Goal: Check status

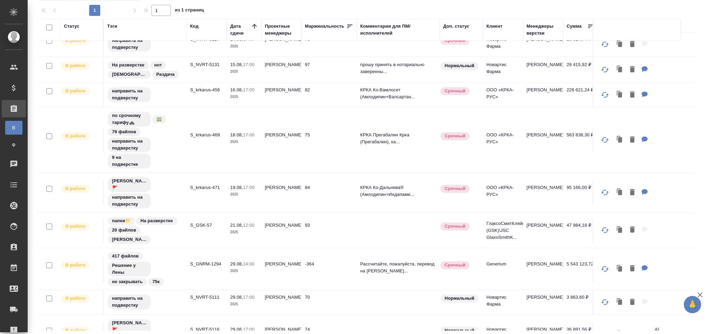
scroll to position [272, 0]
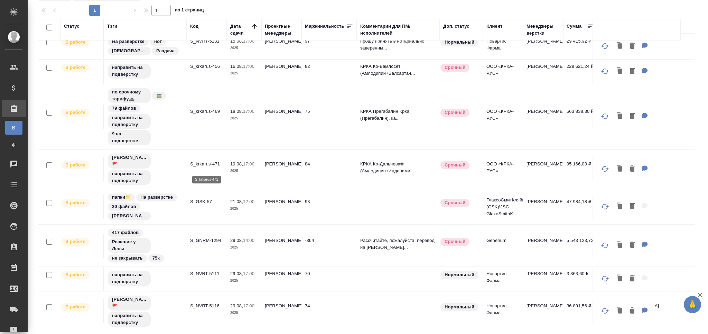
click at [208, 166] on p "S_krkarus-471" at bounding box center [206, 163] width 33 height 7
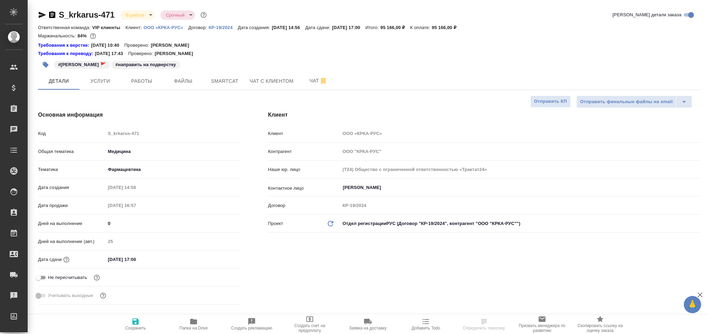
select select "RU"
click at [133, 81] on span "Работы" at bounding box center [141, 81] width 33 height 9
